Goal: Obtain resource: Obtain resource

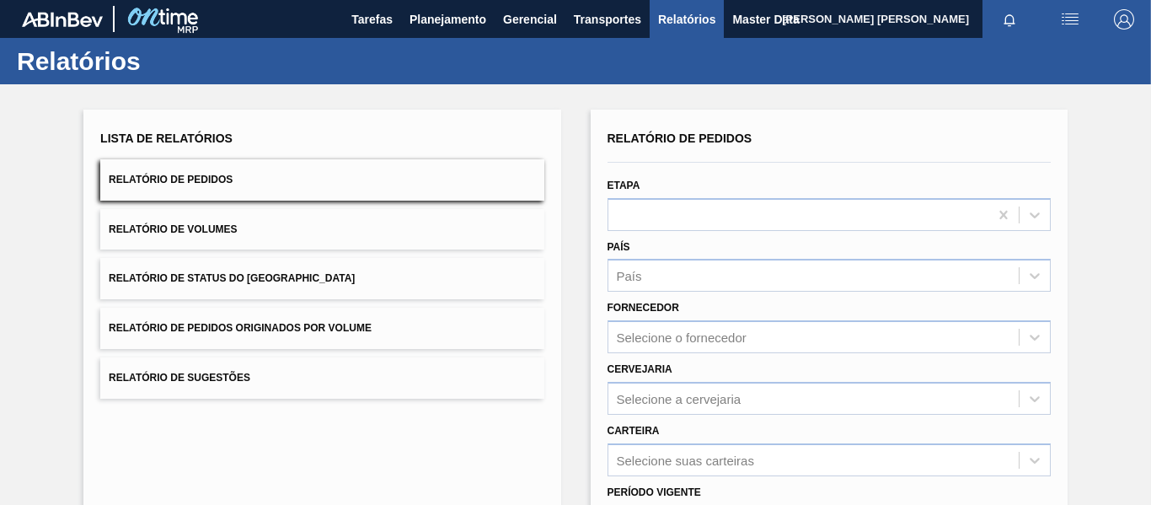
click at [306, 343] on button "Relatório de Pedidos Originados por Volume" at bounding box center [321, 328] width 443 height 41
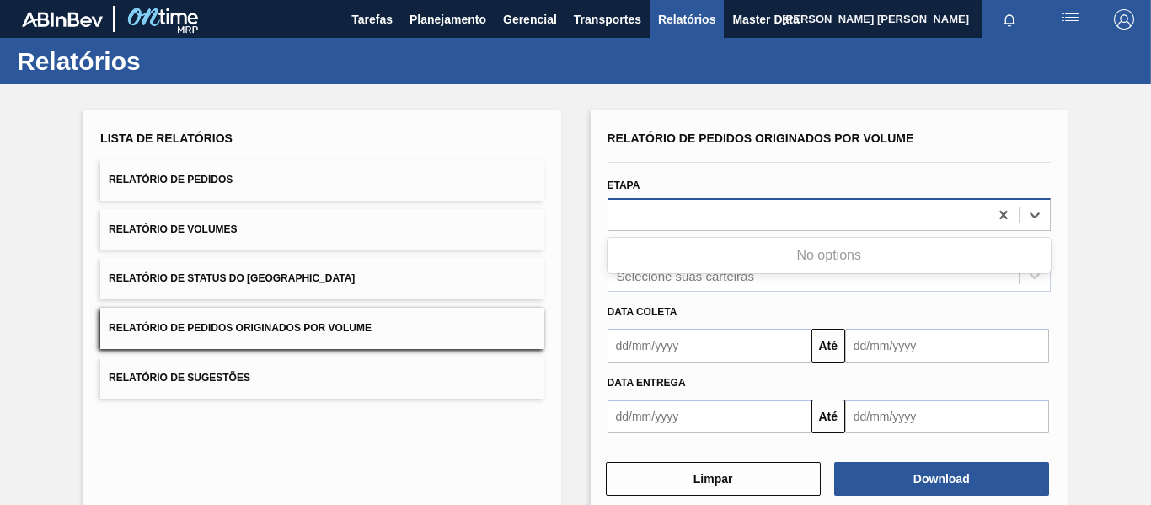
click at [818, 209] on div at bounding box center [798, 214] width 380 height 24
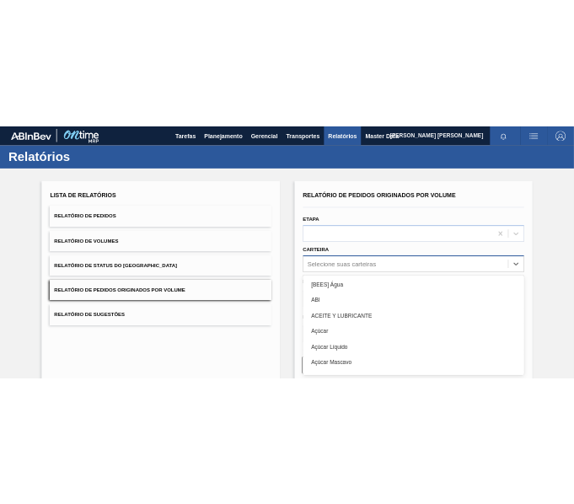
scroll to position [53, 0]
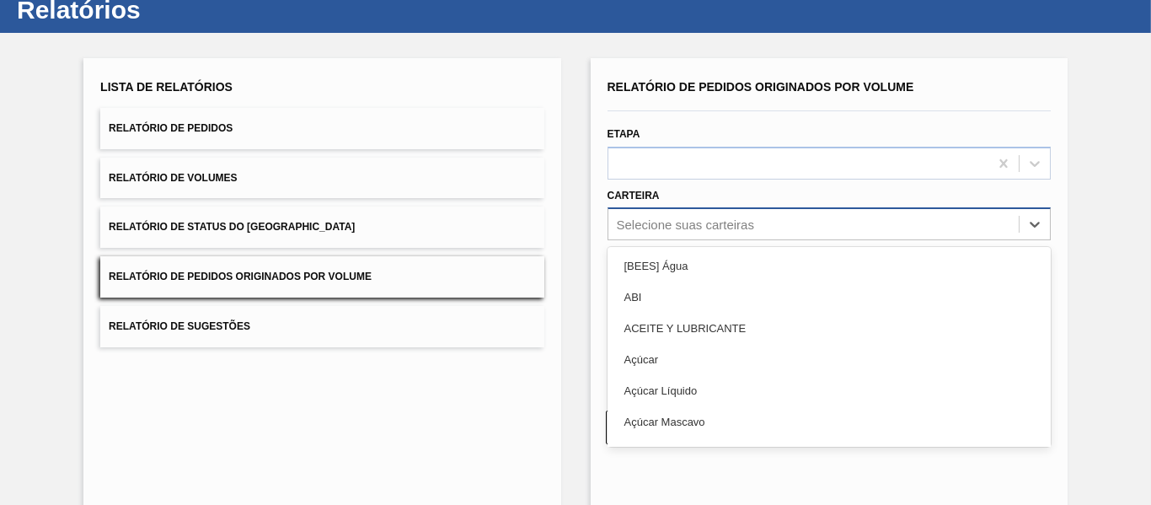
click at [794, 240] on div "option [BEES] Água focused, 1 of 101. 101 results available. Use Up and Down to…" at bounding box center [829, 223] width 443 height 33
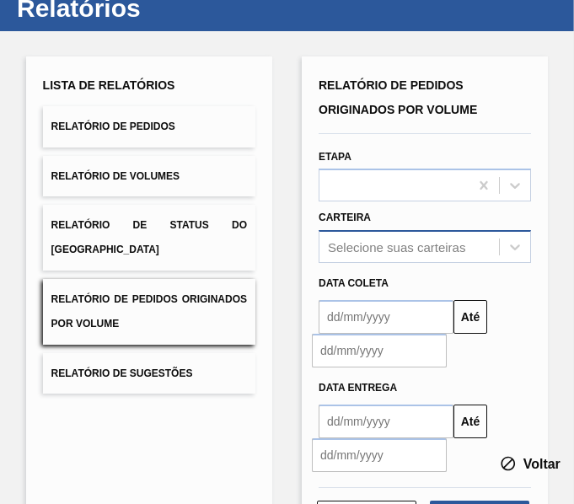
click at [469, 235] on div "Selecione suas carteiras" at bounding box center [408, 247] width 179 height 24
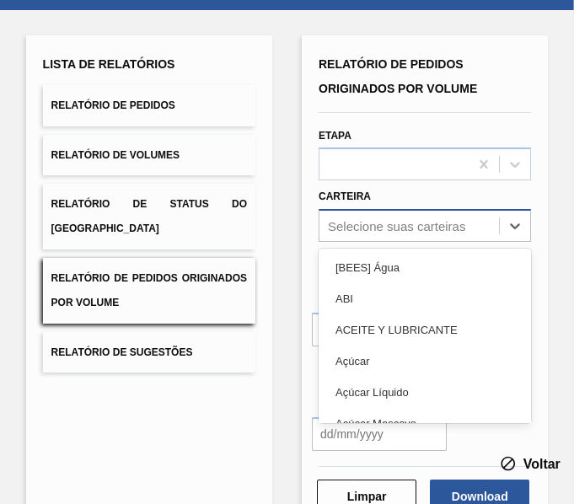
scroll to position [78, 0]
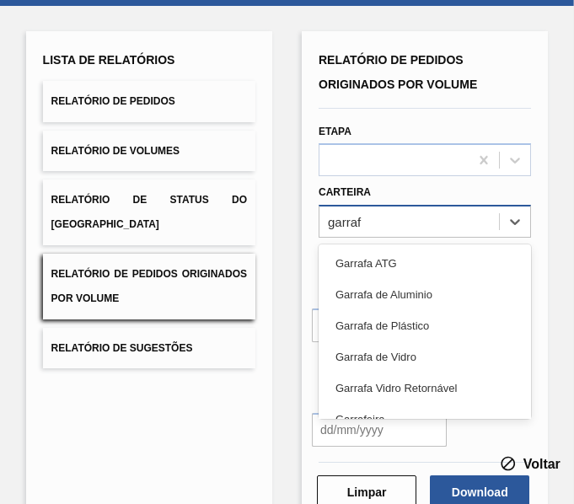
type input "garrafa"
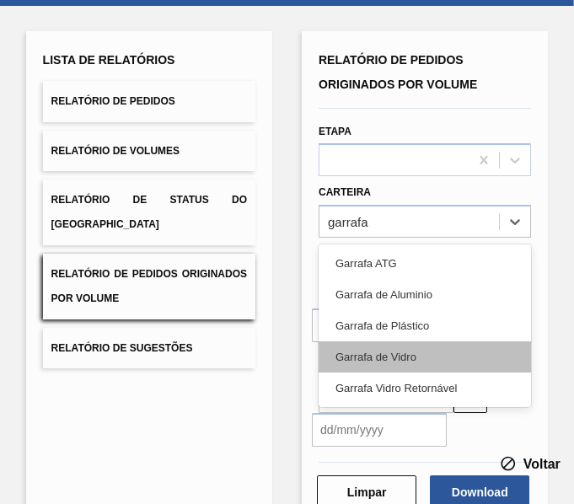
click at [473, 349] on div "Garrafa de Vidro" at bounding box center [425, 356] width 212 height 31
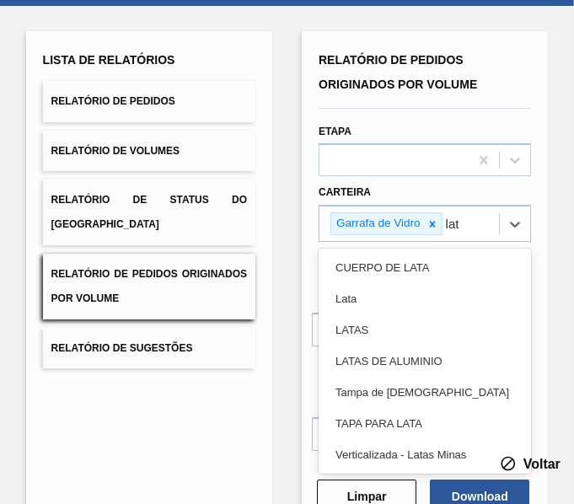
type input "lata"
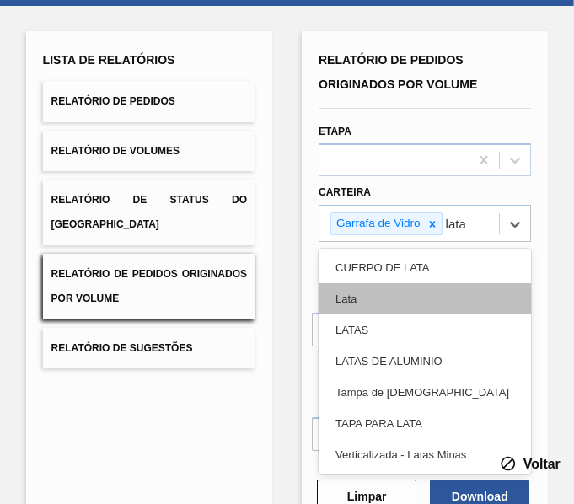
click at [419, 293] on div "Lata" at bounding box center [425, 298] width 212 height 31
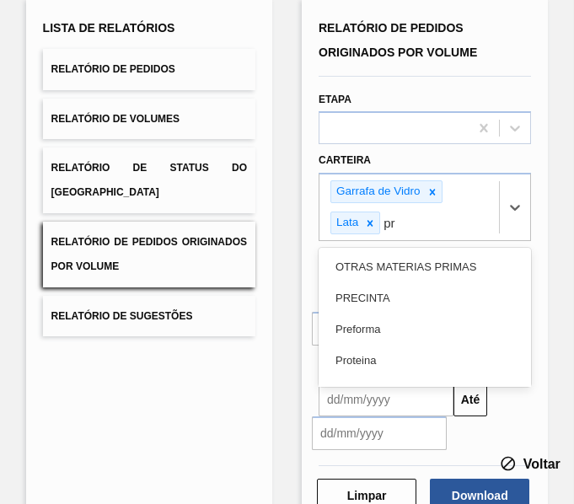
scroll to position [114, 0]
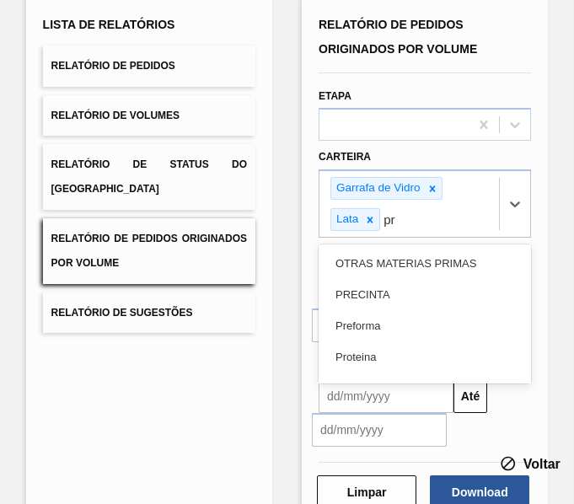
type input "pre"
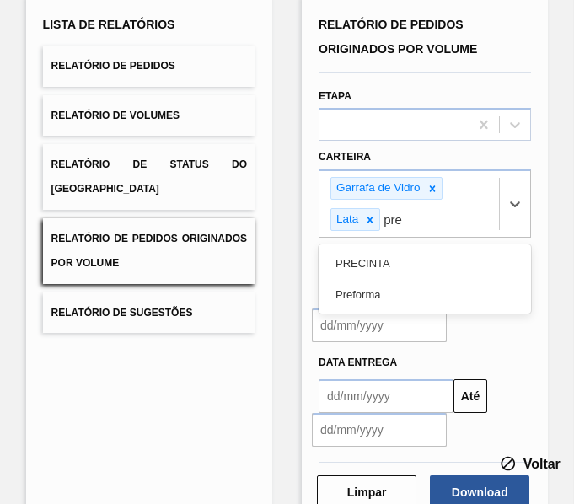
click at [419, 293] on div "Preforma" at bounding box center [425, 294] width 212 height 31
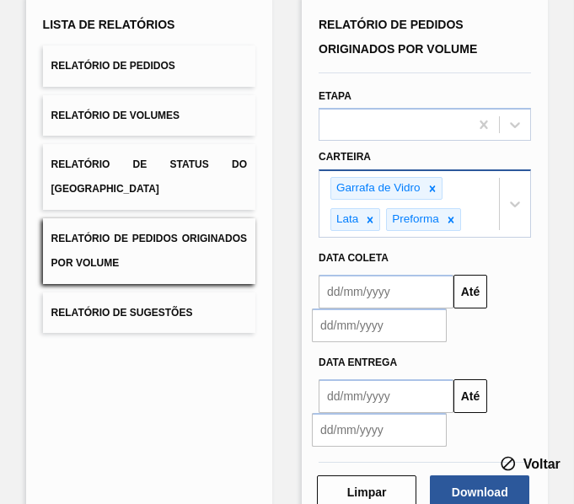
click at [475, 219] on div "Garrafa de Vidro Lata Preforma" at bounding box center [408, 204] width 179 height 66
type input "aç"
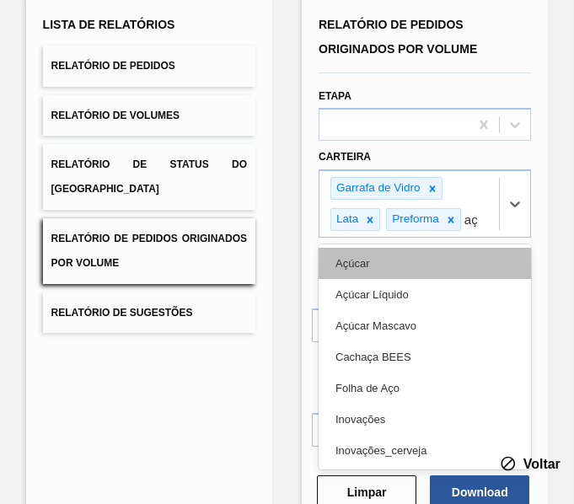
click at [383, 268] on div "Açúcar" at bounding box center [425, 263] width 212 height 31
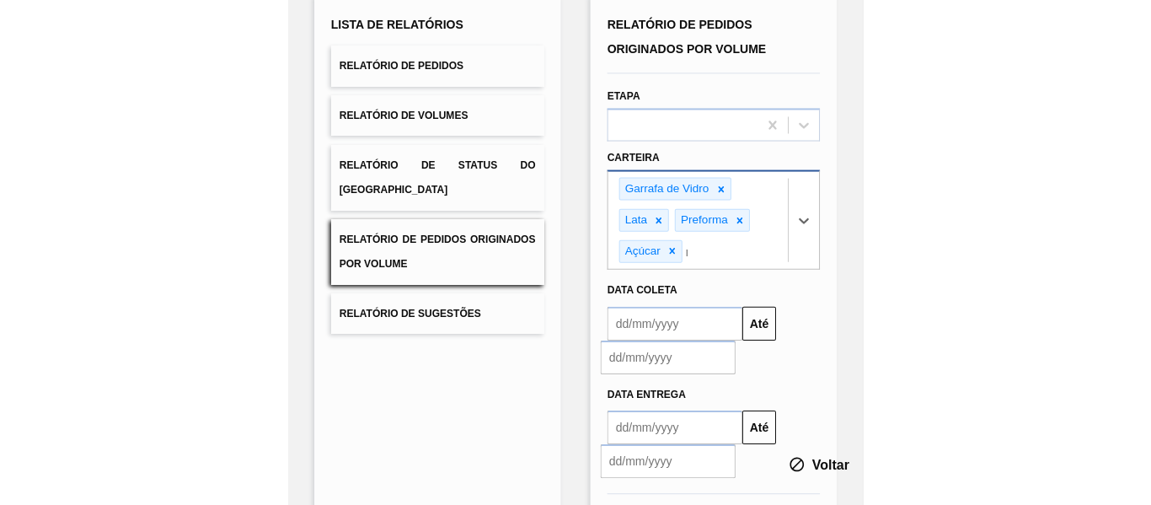
scroll to position [145, 0]
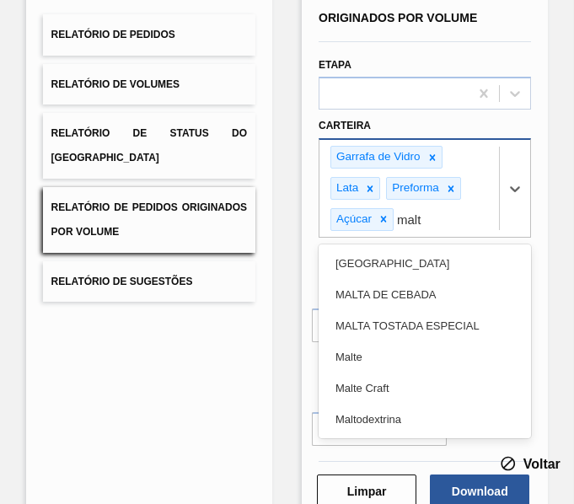
type input "malte"
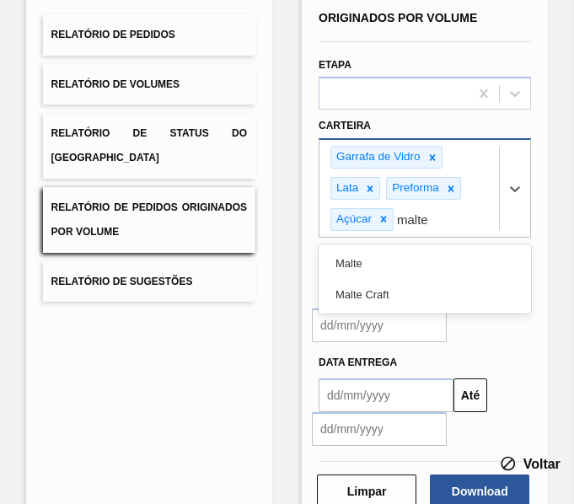
click at [392, 250] on div "Malte" at bounding box center [425, 263] width 212 height 31
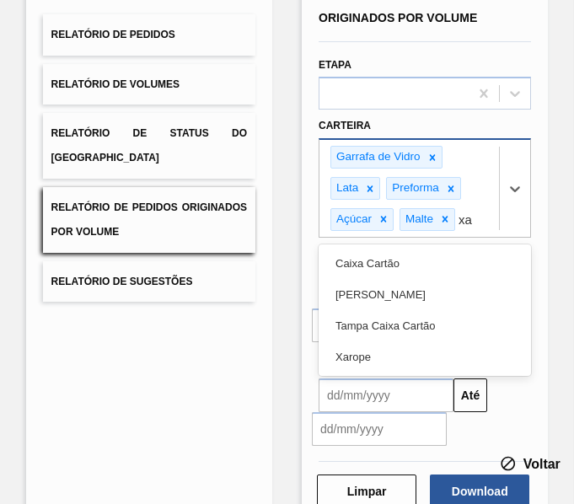
type input "xar"
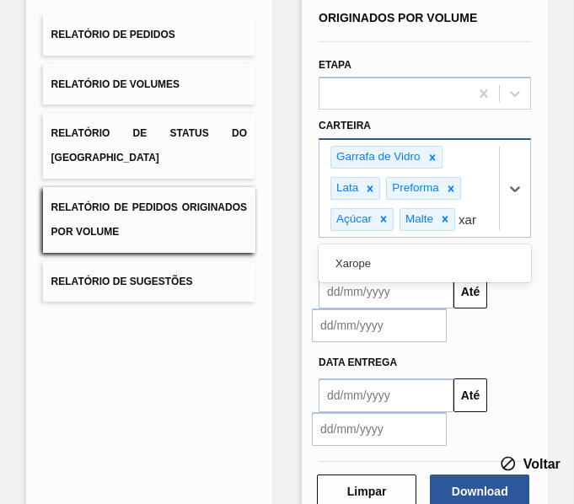
click at [392, 250] on div "Xarope" at bounding box center [425, 263] width 212 height 31
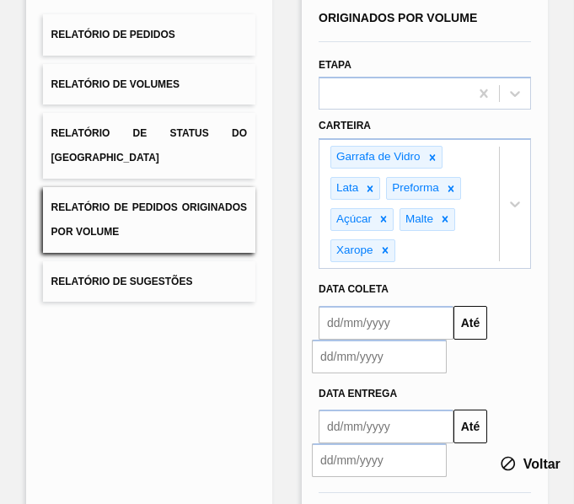
click at [400, 320] on input "text" at bounding box center [386, 323] width 135 height 34
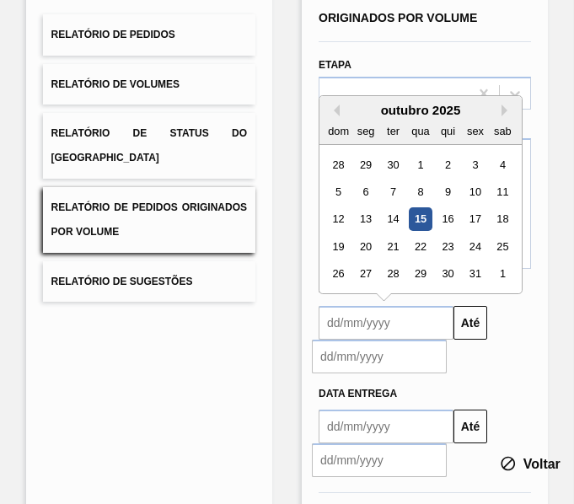
click at [340, 109] on div "outubro 2025" at bounding box center [420, 110] width 202 height 14
click at [333, 109] on button "Previous Month" at bounding box center [334, 110] width 12 height 12
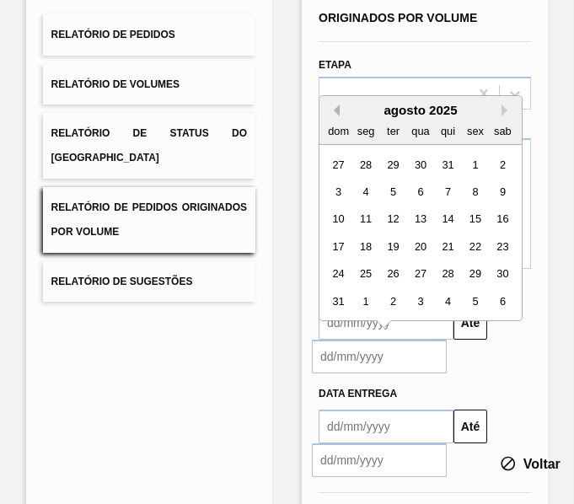
click at [333, 109] on button "Previous Month" at bounding box center [334, 110] width 12 height 12
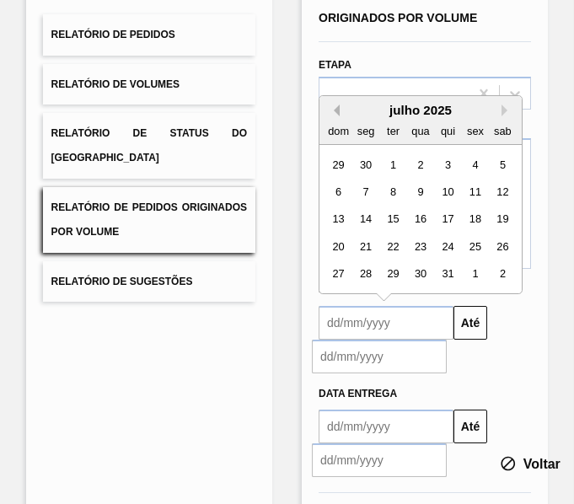
click at [333, 109] on button "Previous Month" at bounding box center [334, 110] width 12 height 12
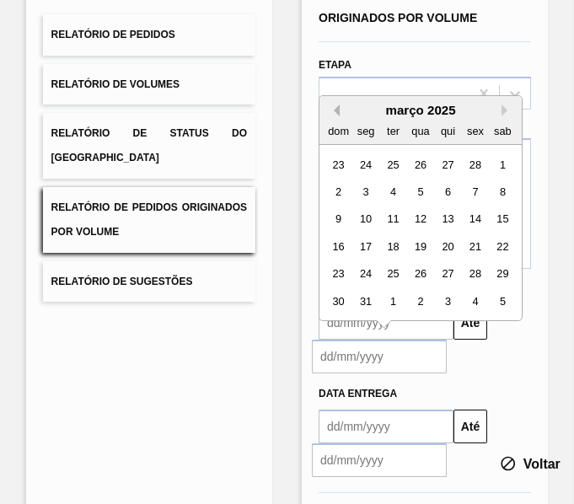
click at [333, 109] on button "Previous Month" at bounding box center [334, 110] width 12 height 12
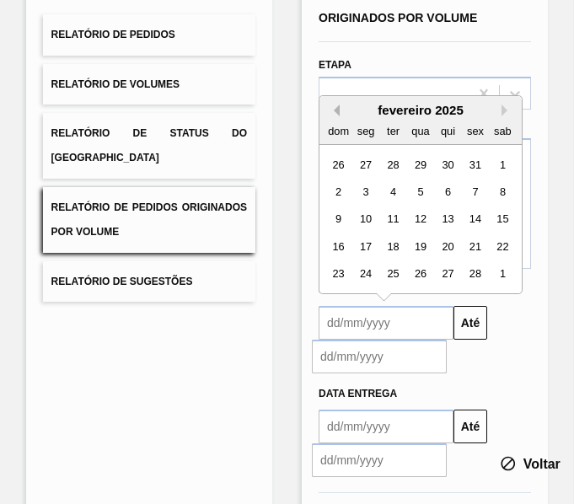
click at [333, 109] on button "Previous Month" at bounding box center [334, 110] width 12 height 12
click at [416, 166] on div "1" at bounding box center [420, 164] width 23 height 23
type input "[DATE]"
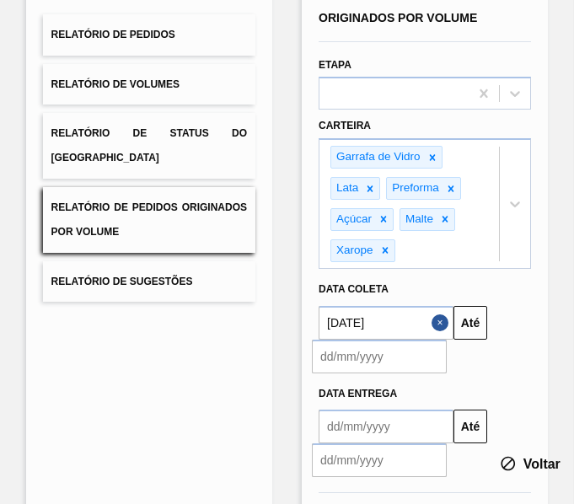
click at [347, 367] on input "text" at bounding box center [379, 357] width 135 height 34
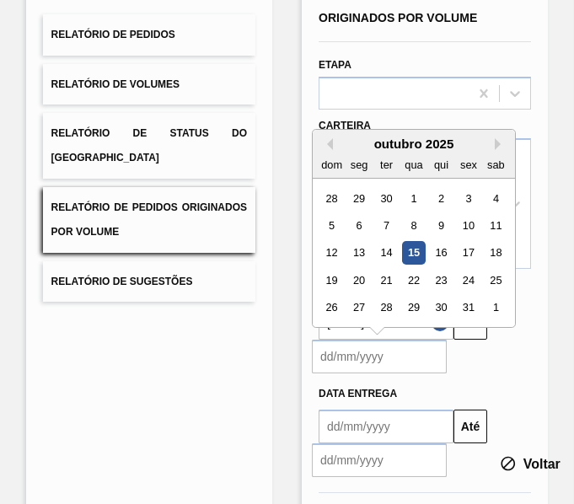
click at [414, 248] on div "15" at bounding box center [413, 252] width 23 height 23
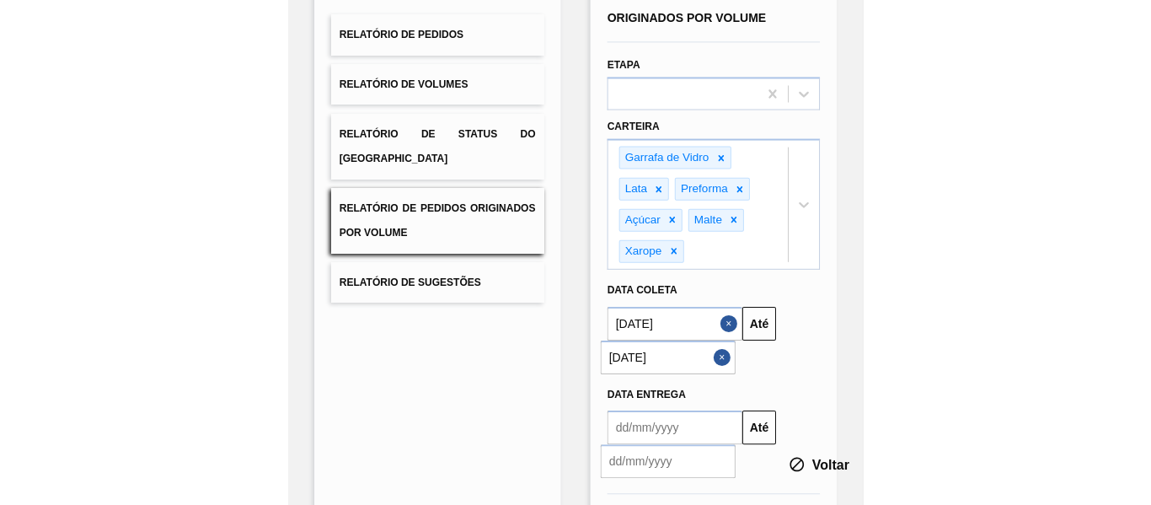
scroll to position [81, 0]
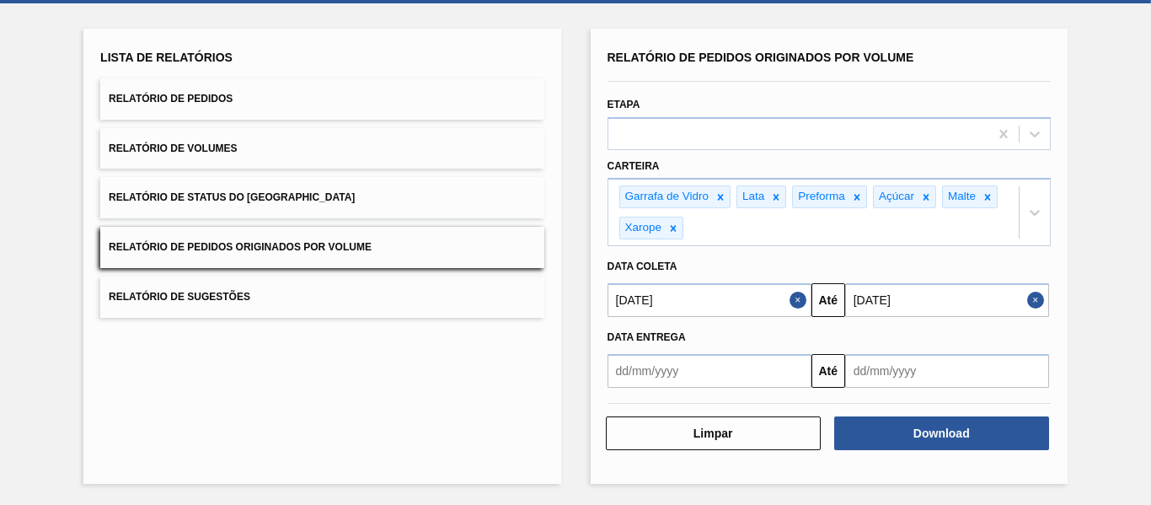
click at [910, 297] on input "[DATE]" at bounding box center [947, 300] width 204 height 34
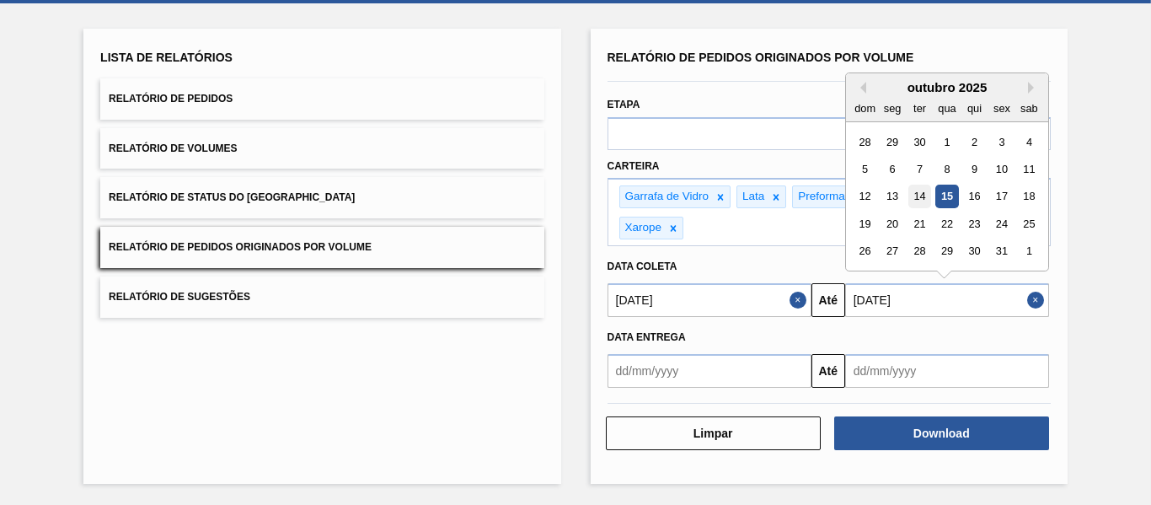
click at [917, 200] on div "14" at bounding box center [919, 196] width 23 height 23
type input "[DATE]"
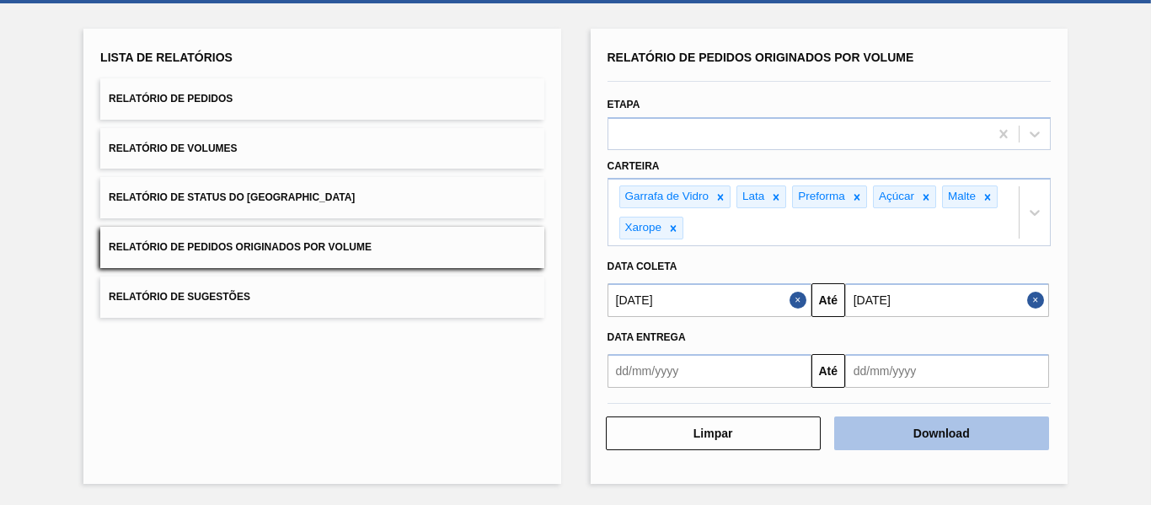
click at [943, 435] on button "Download" at bounding box center [941, 433] width 215 height 34
